Goal: Task Accomplishment & Management: Manage account settings

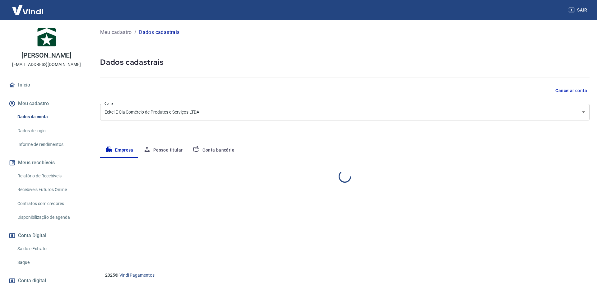
select select "SC"
select select "business"
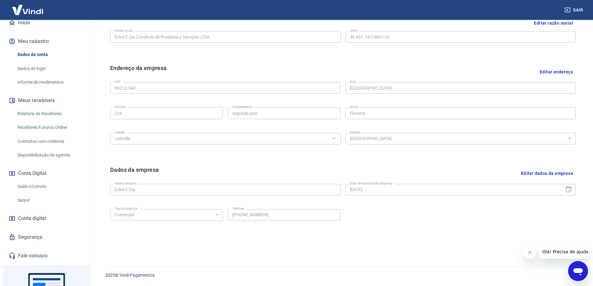
scroll to position [93, 0]
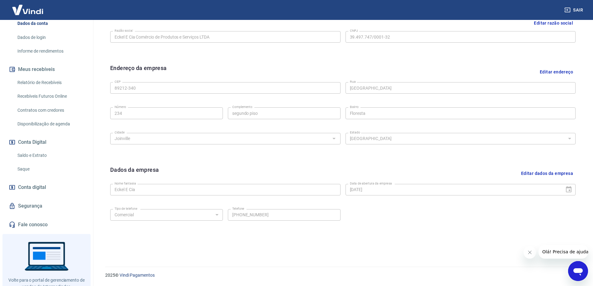
click at [47, 187] on link "Conta digital" at bounding box center [46, 187] width 78 height 14
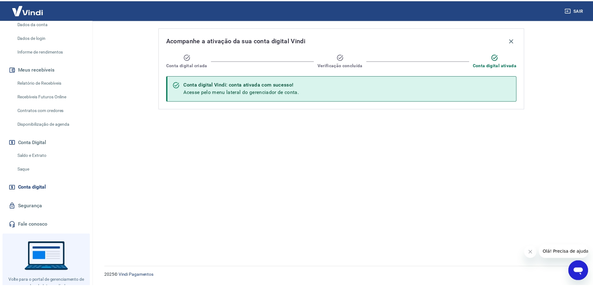
scroll to position [31, 0]
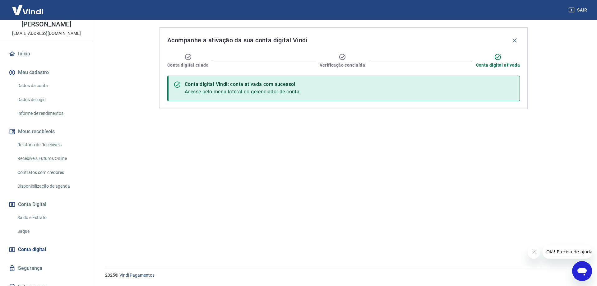
click at [53, 87] on link "Dados da conta" at bounding box center [50, 85] width 71 height 13
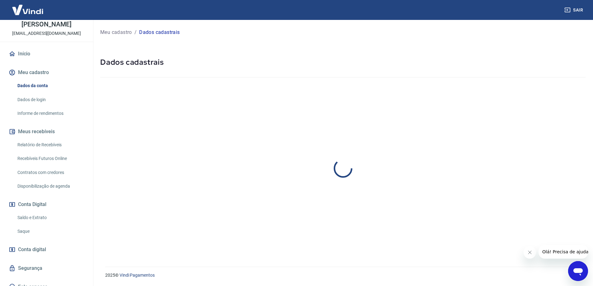
select select "SC"
select select "business"
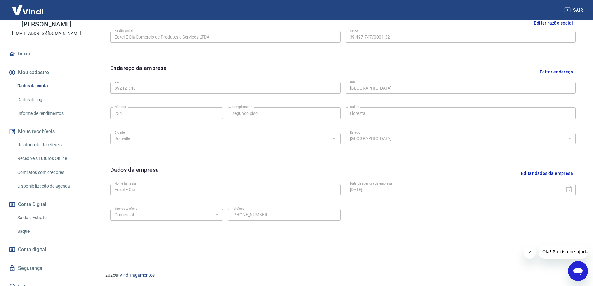
scroll to position [100, 0]
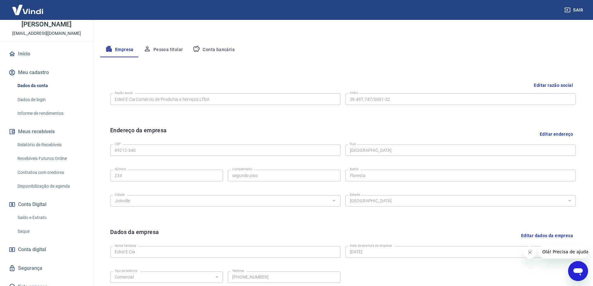
click at [173, 46] on button "Pessoa titular" at bounding box center [162, 49] width 49 height 15
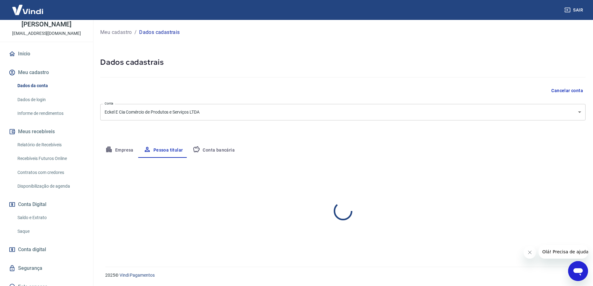
scroll to position [0, 0]
click at [201, 146] on button "Conta bancária" at bounding box center [214, 150] width 52 height 15
select select "1"
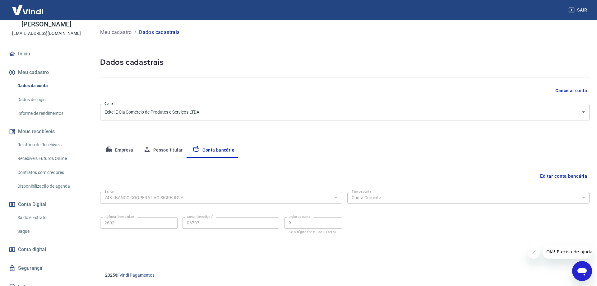
click at [126, 149] on button "Empresa" at bounding box center [119, 150] width 38 height 15
select select "SC"
select select "business"
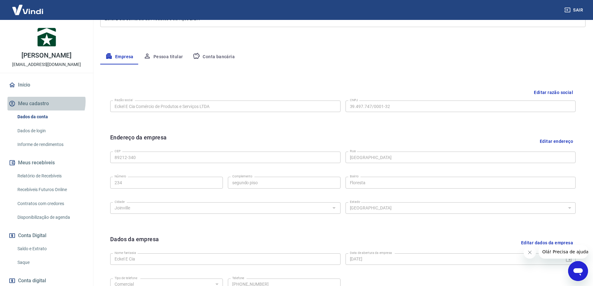
click at [46, 101] on button "Meu cadastro" at bounding box center [46, 104] width 78 height 14
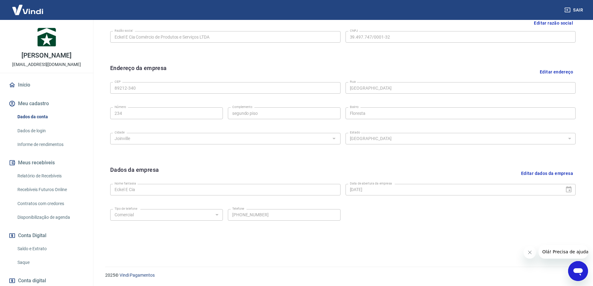
click at [41, 130] on link "Dados de login" at bounding box center [50, 130] width 71 height 13
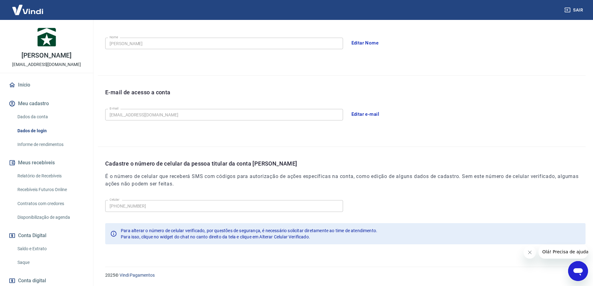
scroll to position [113, 0]
click at [36, 146] on link "Informe de rendimentos" at bounding box center [50, 144] width 71 height 13
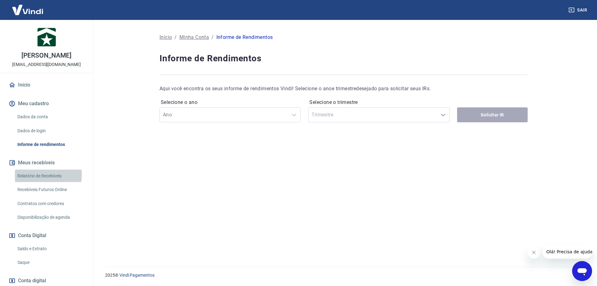
click at [31, 175] on link "Relatório de Recebíveis" at bounding box center [50, 176] width 71 height 13
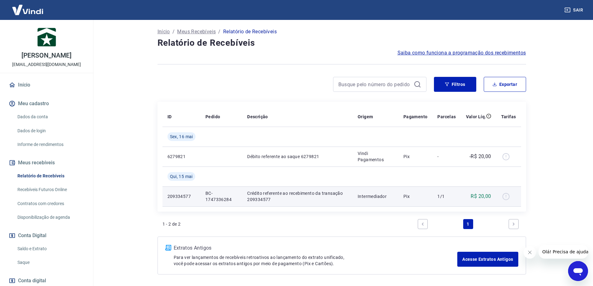
scroll to position [54, 0]
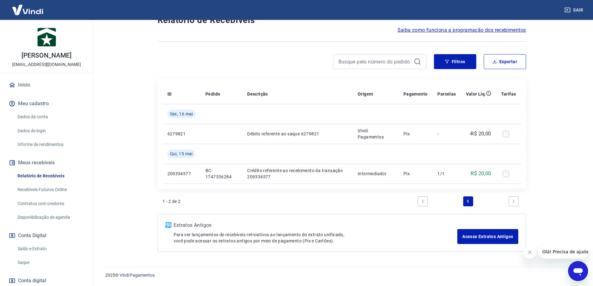
click at [57, 189] on link "Recebíveis Futuros Online" at bounding box center [50, 189] width 71 height 13
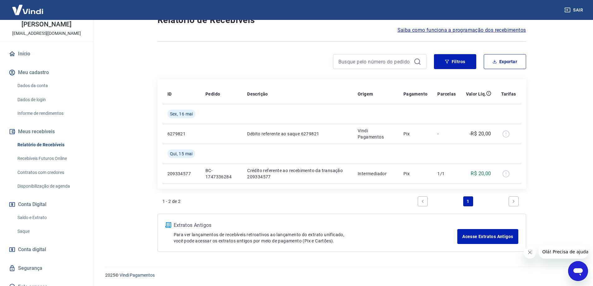
click at [58, 218] on link "Saldo e Extrato" at bounding box center [50, 217] width 71 height 13
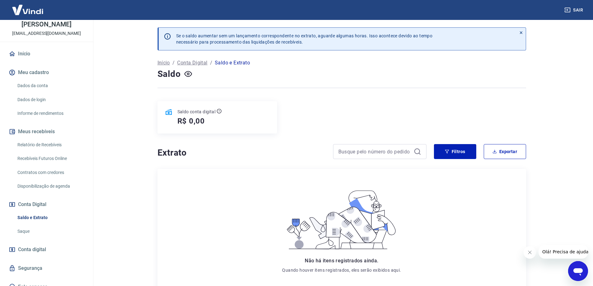
click at [57, 186] on link "Disponibilização de agenda" at bounding box center [50, 186] width 71 height 13
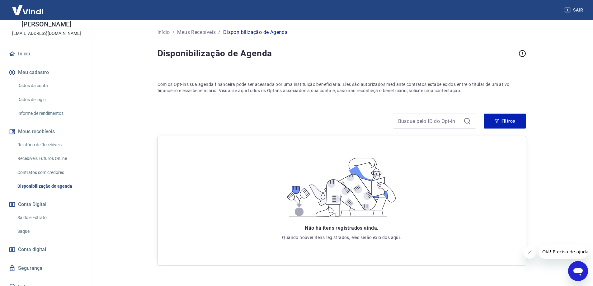
click at [62, 176] on link "Contratos com credores" at bounding box center [50, 172] width 71 height 13
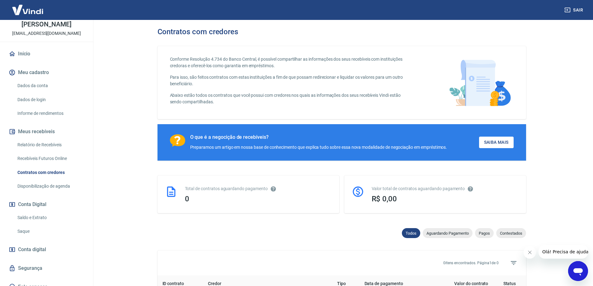
click at [63, 165] on div "Relatório de Recebíveis Recebíveis Futuros Online Contratos com credores Dispon…" at bounding box center [46, 165] width 78 height 54
click at [61, 154] on link "Recebíveis Futuros Online" at bounding box center [50, 158] width 71 height 13
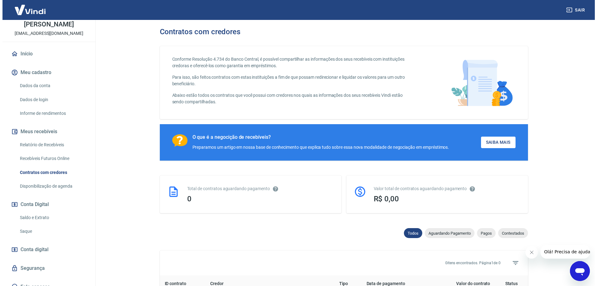
scroll to position [93, 0]
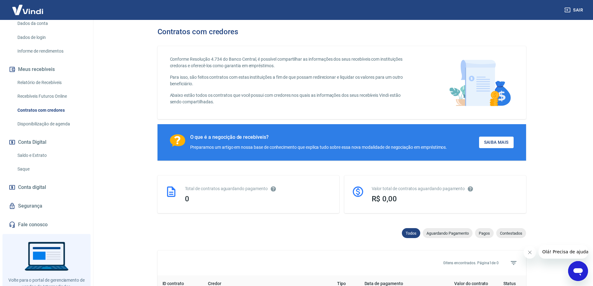
click at [51, 190] on link "Conta digital" at bounding box center [46, 187] width 78 height 14
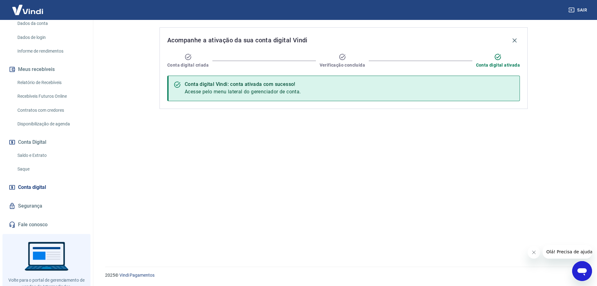
click at [45, 206] on link "Segurança" at bounding box center [46, 206] width 78 height 14
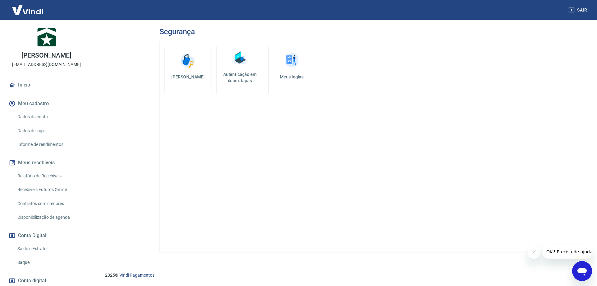
click at [48, 114] on link "Dados da conta" at bounding box center [50, 116] width 71 height 13
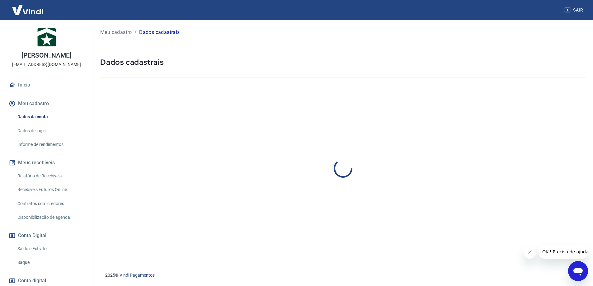
select select "SC"
select select "business"
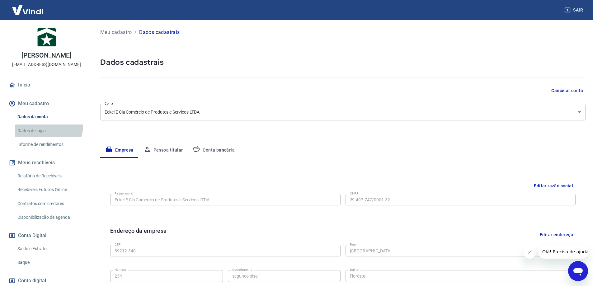
click at [48, 125] on link "Dados de login" at bounding box center [50, 130] width 71 height 13
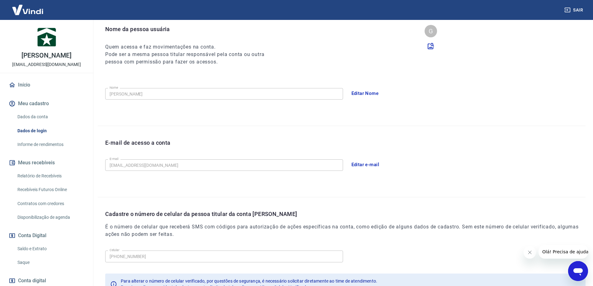
scroll to position [113, 0]
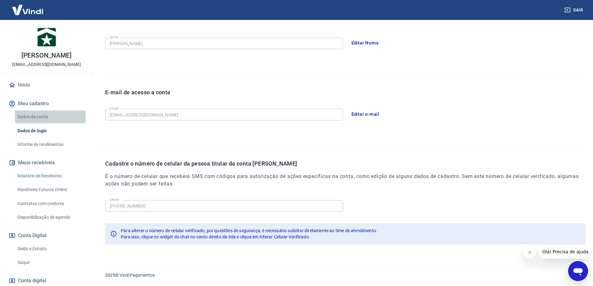
click at [51, 114] on link "Dados da conta" at bounding box center [50, 116] width 71 height 13
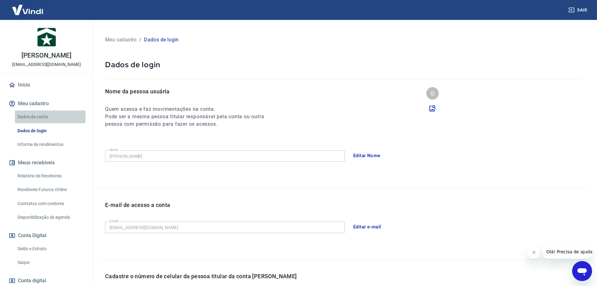
select select "SC"
select select "business"
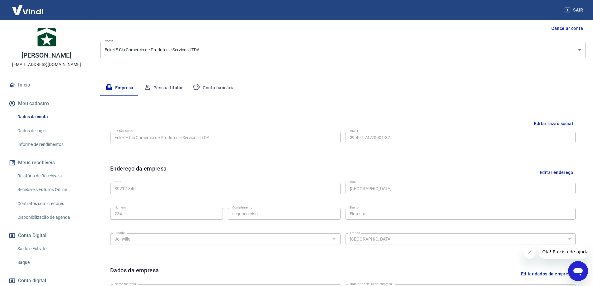
scroll to position [124, 0]
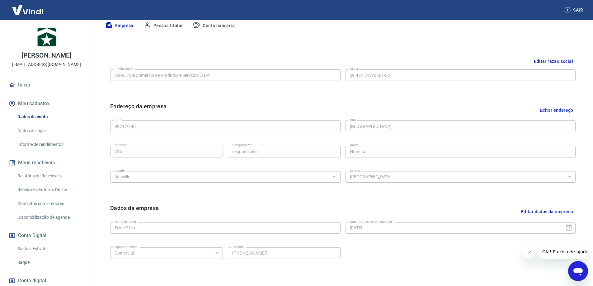
click at [555, 211] on button "Editar dados da empresa" at bounding box center [546, 212] width 57 height 16
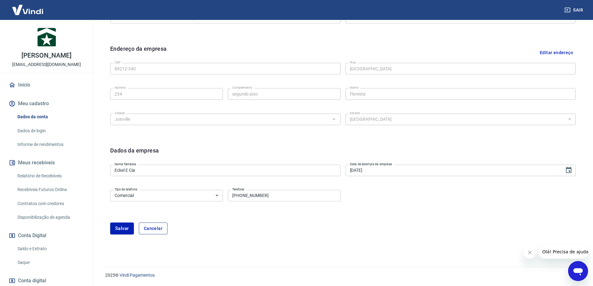
click at [163, 230] on button "Cancelar" at bounding box center [153, 228] width 29 height 12
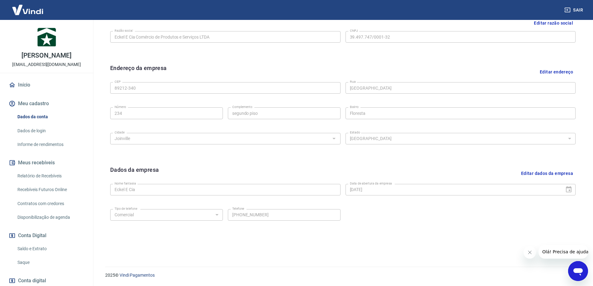
scroll to position [163, 0]
